Goal: Transaction & Acquisition: Purchase product/service

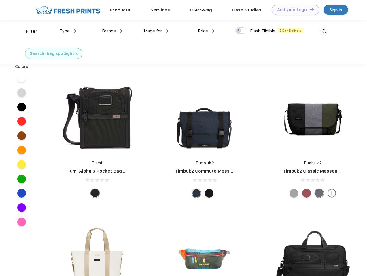
click at [293, 10] on link "Add your Logo Design Tool" at bounding box center [294, 10] width 47 height 10
click at [0, 0] on div "Design Tool" at bounding box center [0, 0] width 0 height 0
click at [309, 9] on link "Add your Logo Design Tool" at bounding box center [294, 10] width 47 height 10
click at [28, 31] on div "Filter" at bounding box center [32, 31] width 12 height 7
click at [68, 31] on span "Type" at bounding box center [65, 30] width 10 height 5
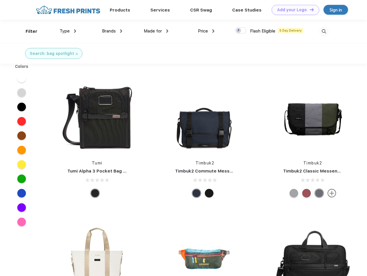
click at [112, 31] on span "Brands" at bounding box center [109, 30] width 14 height 5
click at [156, 31] on span "Made for" at bounding box center [153, 30] width 18 height 5
click at [206, 31] on span "Price" at bounding box center [203, 30] width 10 height 5
click at [241, 31] on div at bounding box center [240, 30] width 11 height 6
click at [239, 31] on input "checkbox" at bounding box center [237, 29] width 4 height 4
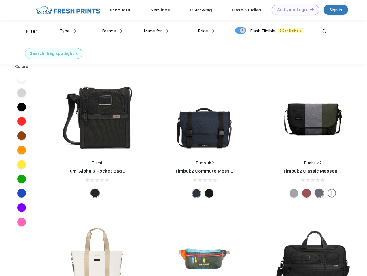
click at [323, 31] on img at bounding box center [323, 31] width 9 height 9
